Goal: Transaction & Acquisition: Purchase product/service

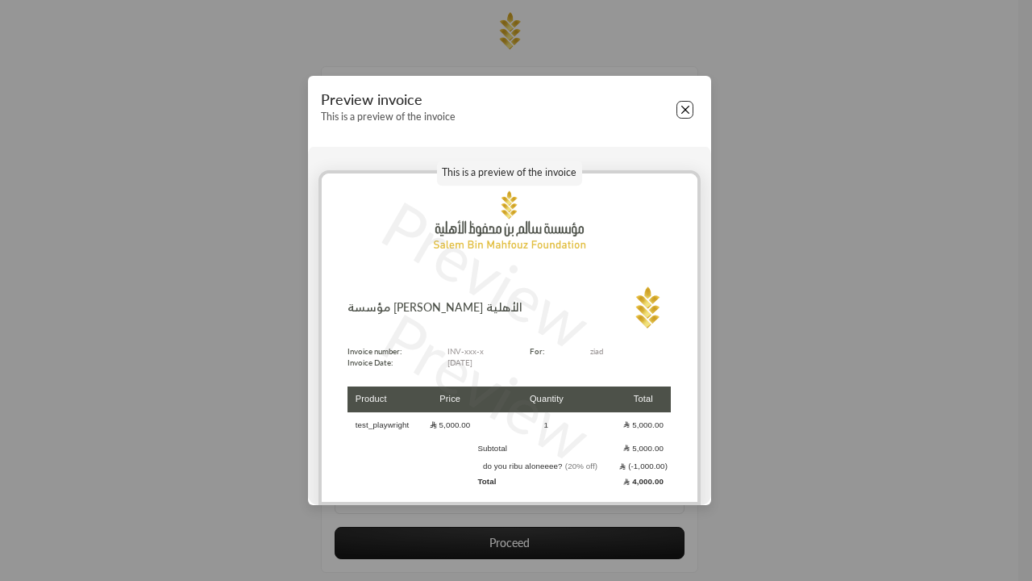
click at [685, 110] on button "Close" at bounding box center [685, 110] width 18 height 18
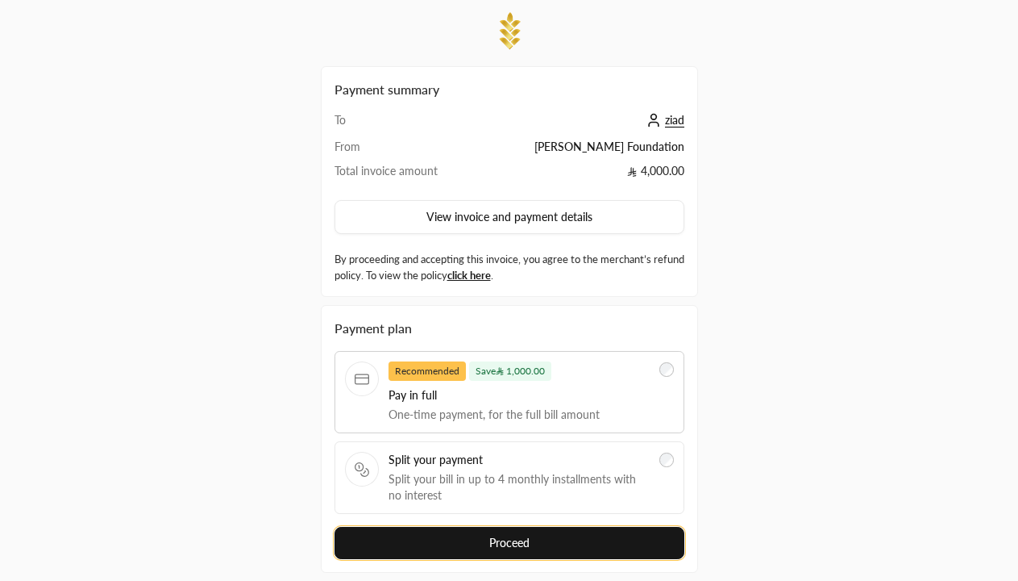
click at [509, 526] on button "Proceed" at bounding box center [510, 542] width 350 height 32
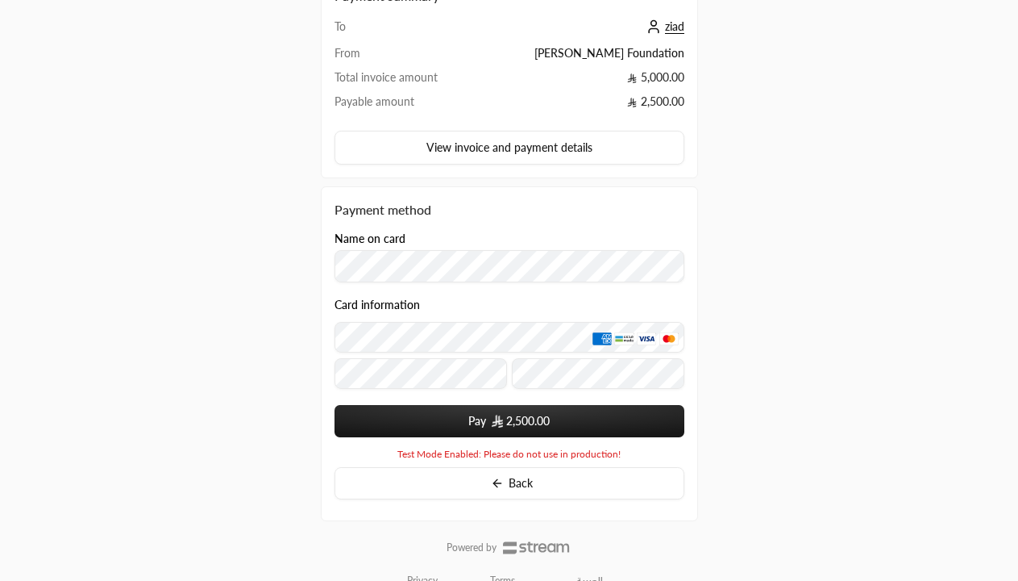
scroll to position [121, 0]
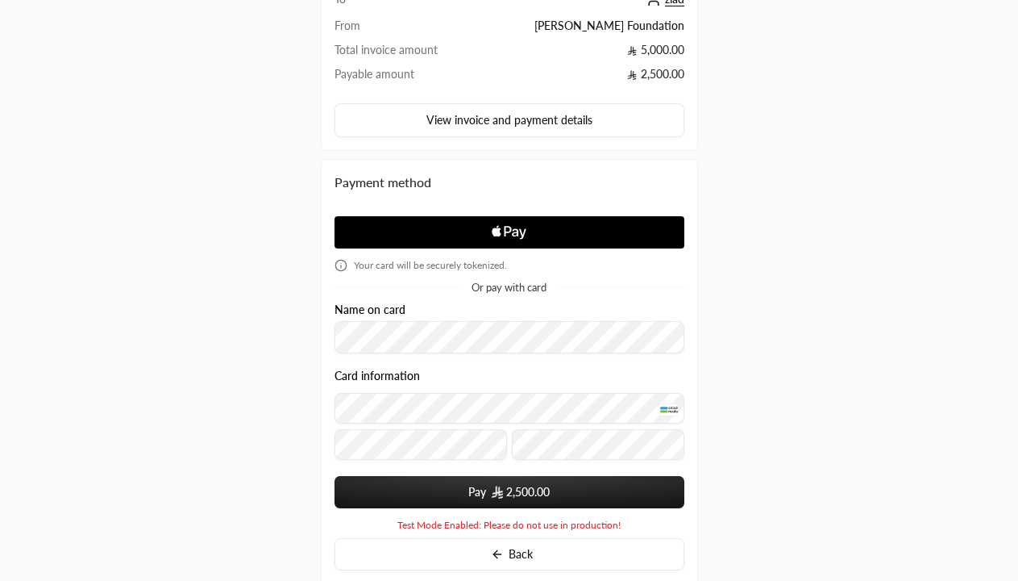
click at [509, 492] on span "2,500.00" at bounding box center [528, 492] width 44 height 16
